Goal: Information Seeking & Learning: Learn about a topic

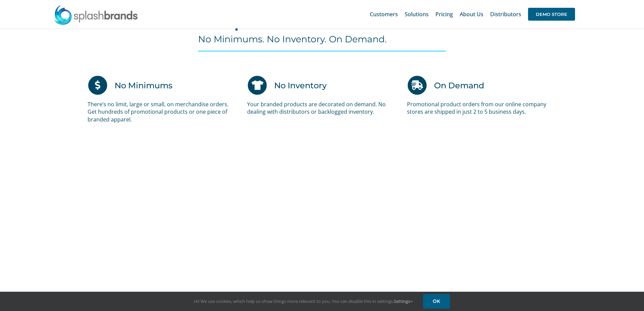
scroll to position [265, 0]
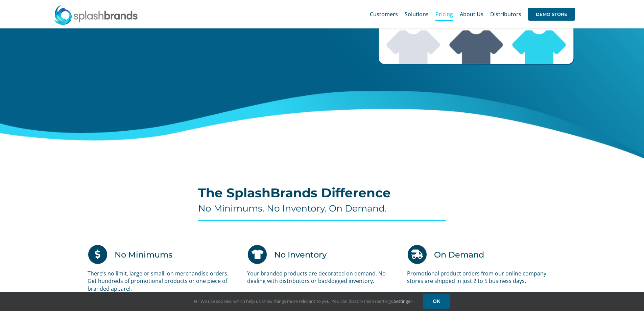
click at [448, 16] on span "Pricing" at bounding box center [444, 13] width 18 height 5
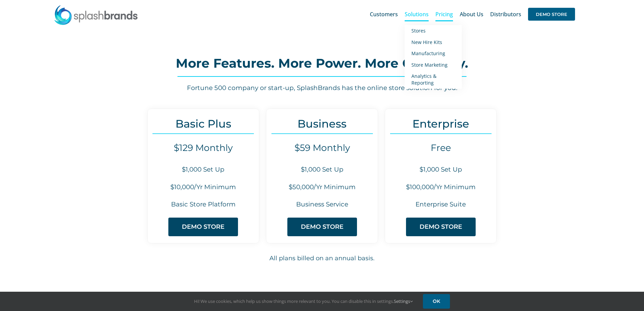
click at [418, 14] on span "Solutions" at bounding box center [417, 13] width 24 height 5
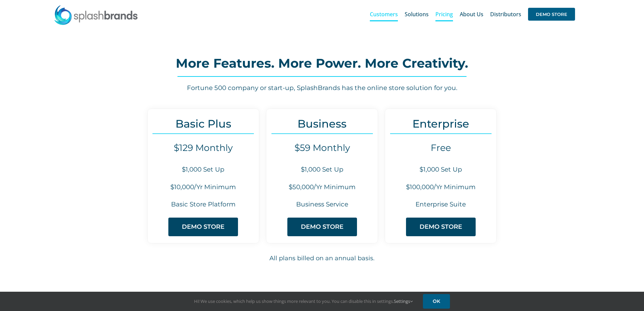
click at [387, 13] on span "Customers" at bounding box center [384, 13] width 28 height 5
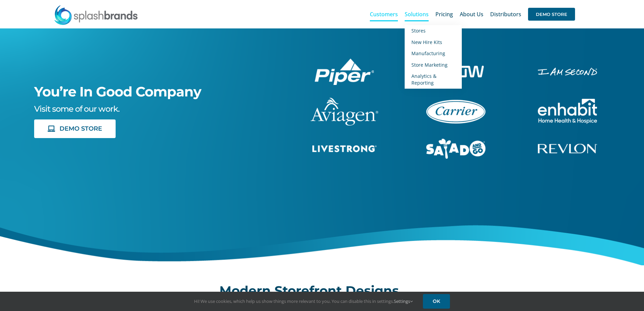
click at [421, 13] on span "Solutions" at bounding box center [417, 13] width 24 height 5
click at [420, 27] on link "Stores" at bounding box center [433, 30] width 57 height 11
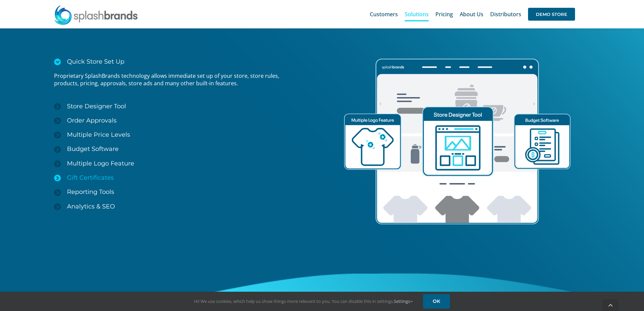
scroll to position [941, 0]
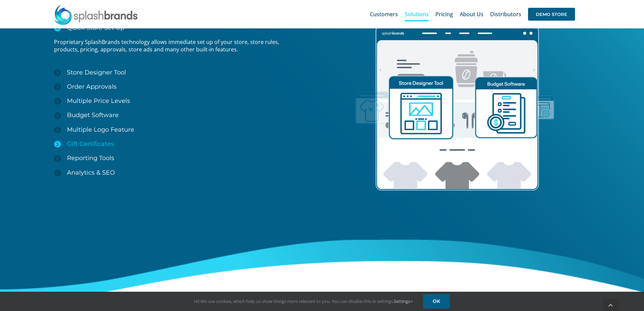
click at [60, 142] on icon at bounding box center [57, 144] width 7 height 7
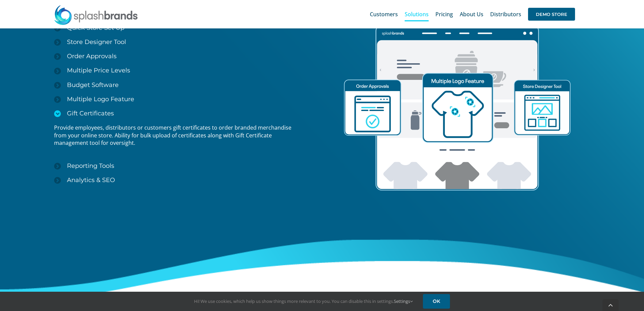
click at [75, 114] on span "Gift Certificates" at bounding box center [90, 113] width 47 height 7
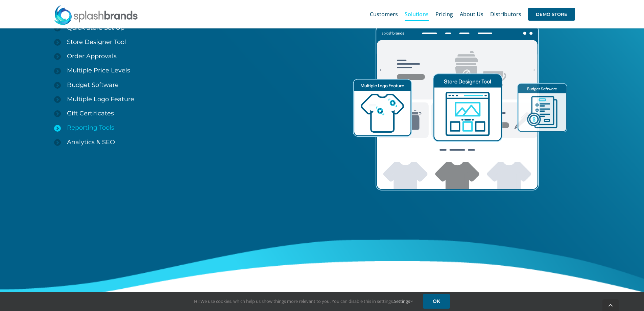
click at [82, 129] on span "Reporting Tools" at bounding box center [90, 127] width 47 height 7
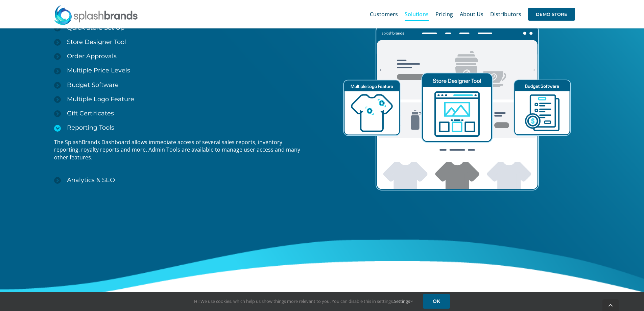
click at [82, 129] on span "Reporting Tools" at bounding box center [90, 127] width 47 height 7
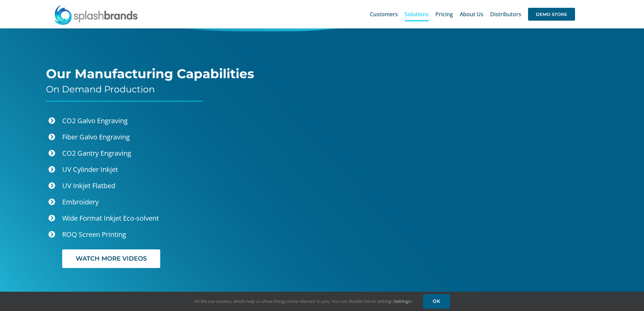
scroll to position [1347, 0]
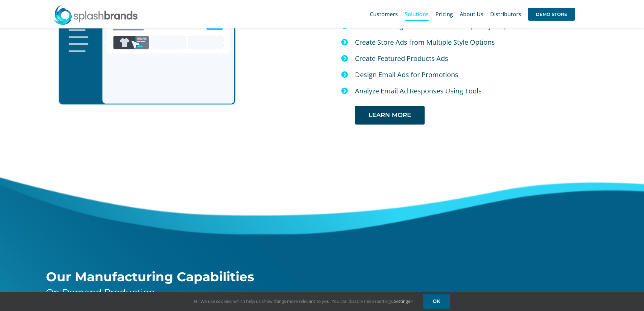
click at [298, 113] on div "Marketing Your Online Company Store to Employees Innovative Design & Communicat…" at bounding box center [322, 23] width 670 height 201
